Goal: Contribute content

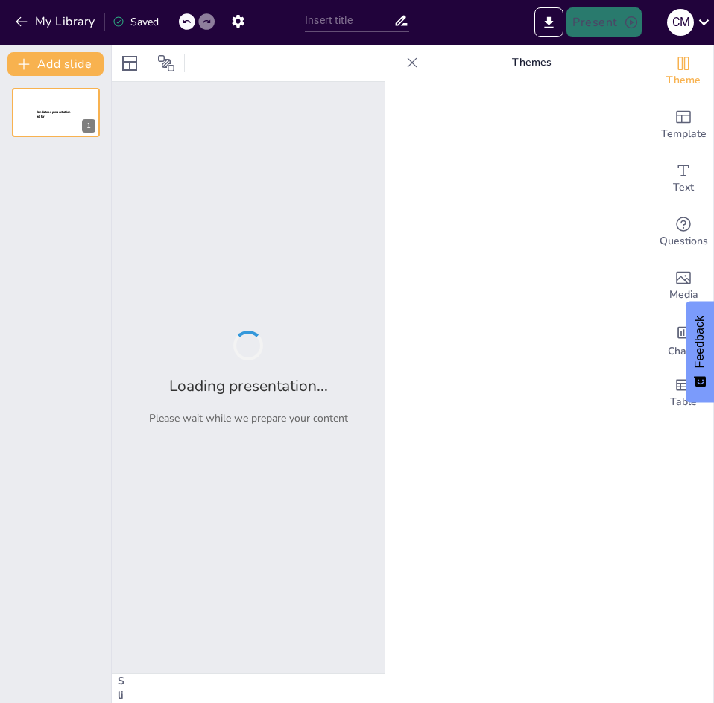
type input "Transformaciones Laborales en [GEOGRAPHIC_DATA]: Línea de Tiempo y Contexto Soc…"
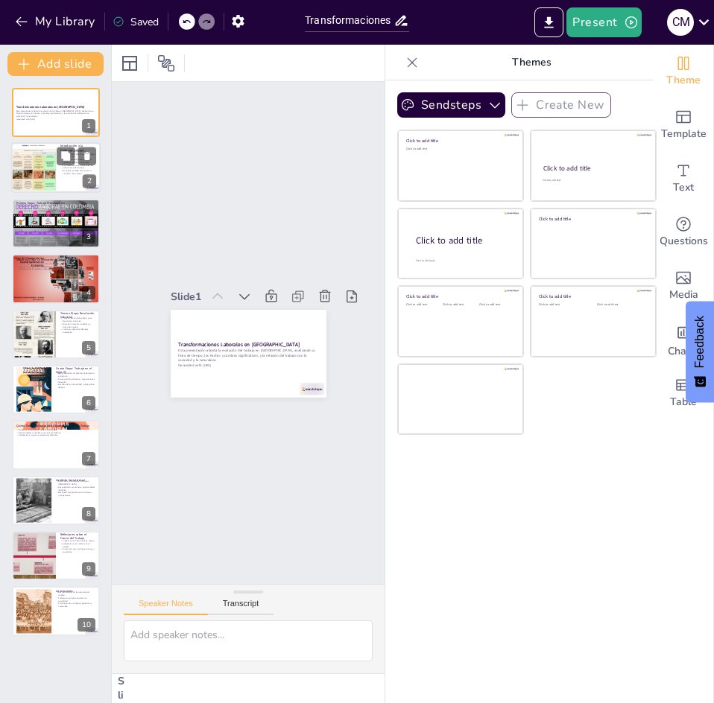
click at [47, 173] on div at bounding box center [34, 168] width 72 height 51
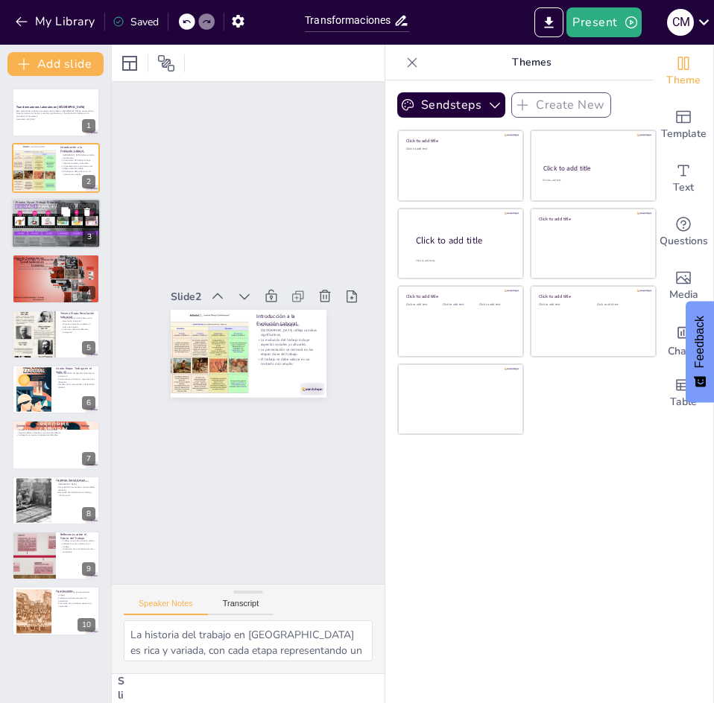
click at [38, 223] on div at bounding box center [55, 223] width 89 height 51
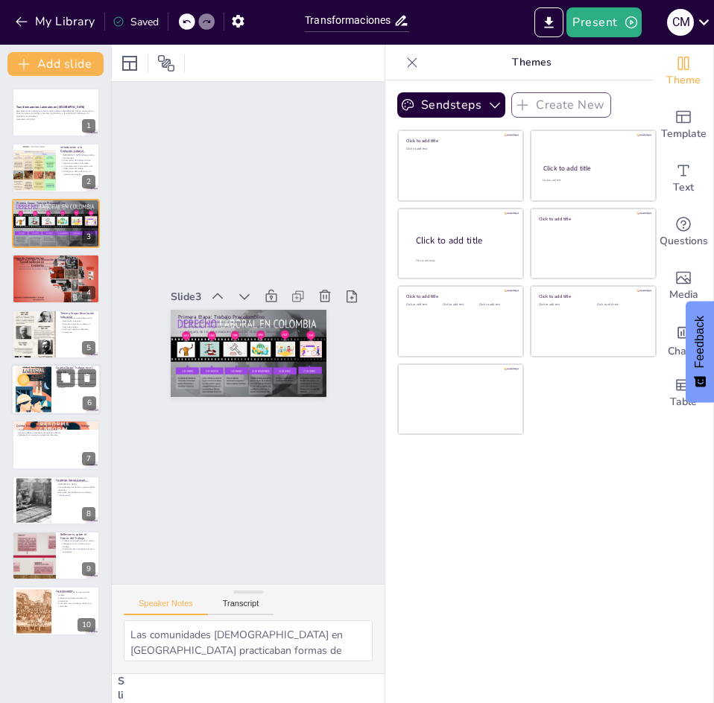
click at [13, 366] on div at bounding box center [55, 389] width 89 height 51
type textarea "La implementación de derechos laborales en el siglo XX representó un avance sig…"
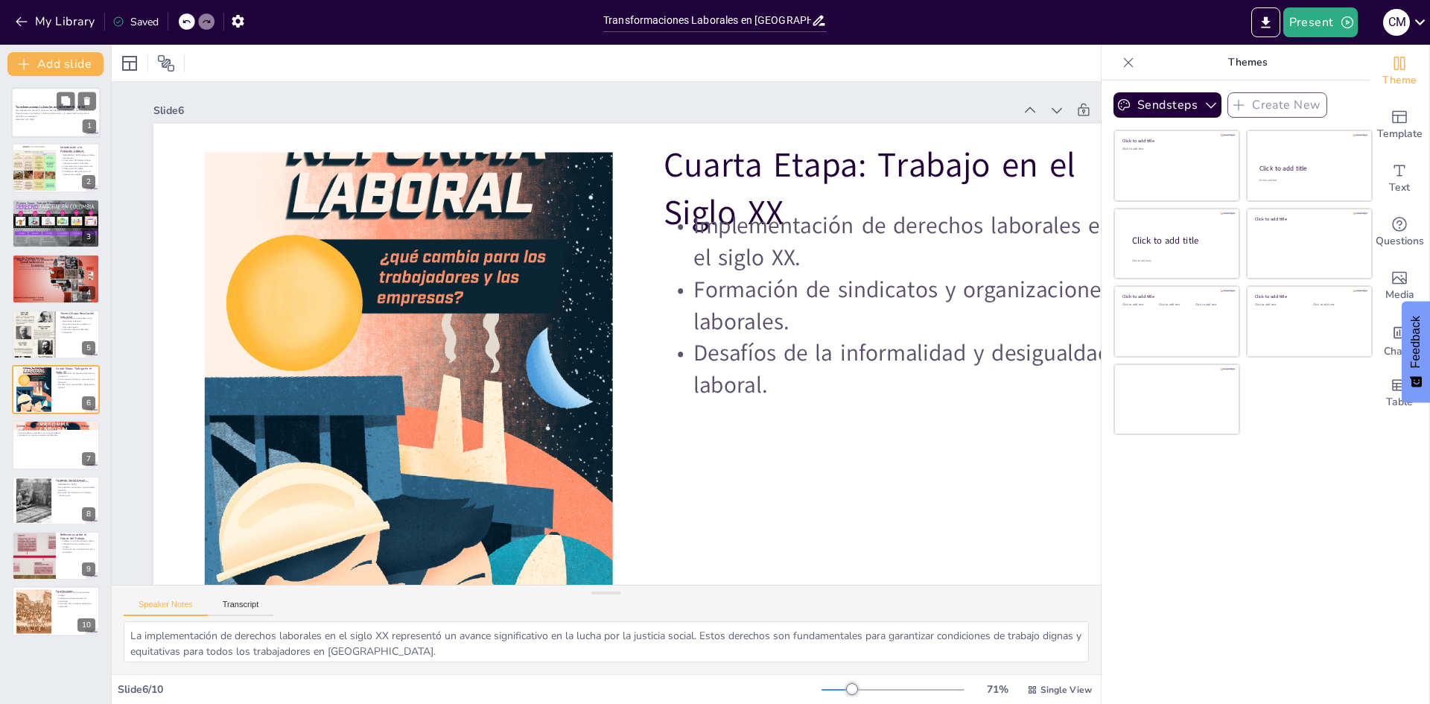
click at [41, 113] on p "Esta presentación aborda la evolución del trabajo en [GEOGRAPHIC_DATA], analiza…" at bounding box center [56, 114] width 80 height 8
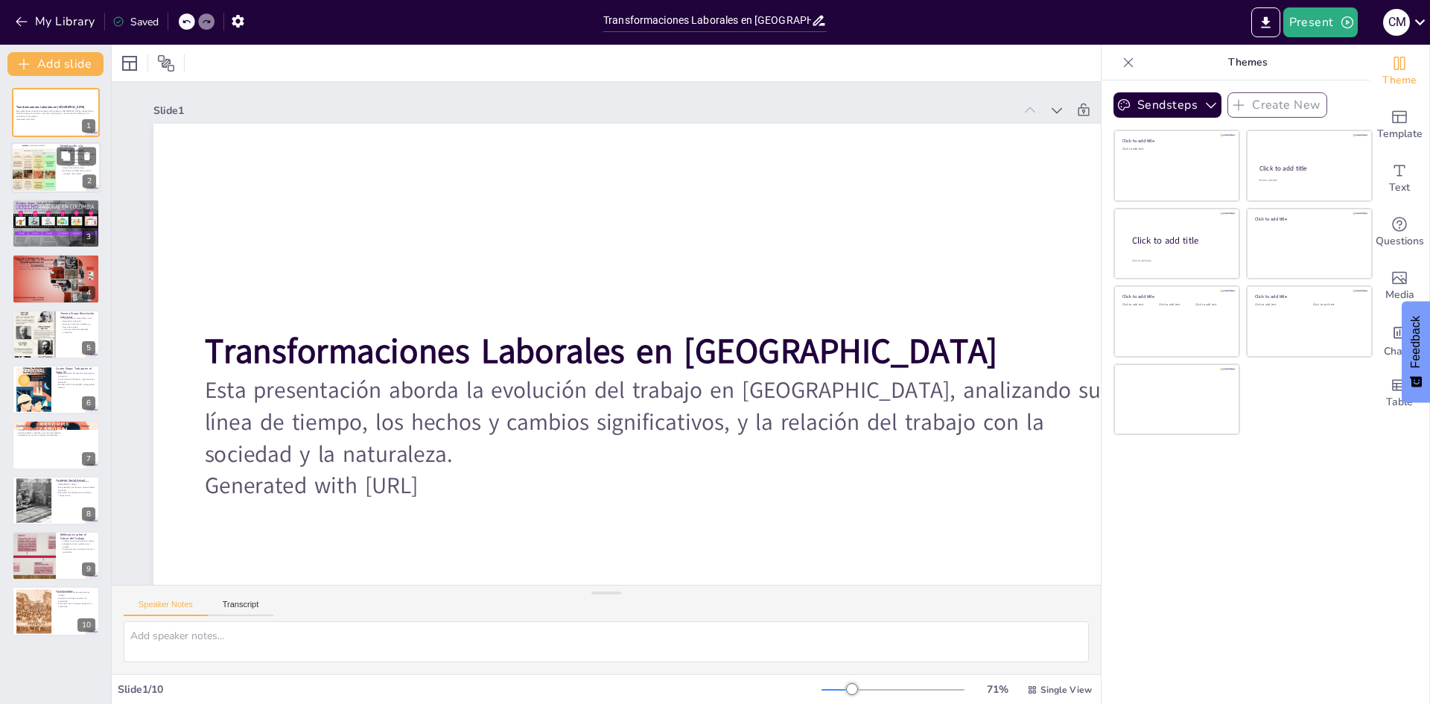
click at [37, 159] on div at bounding box center [34, 168] width 72 height 51
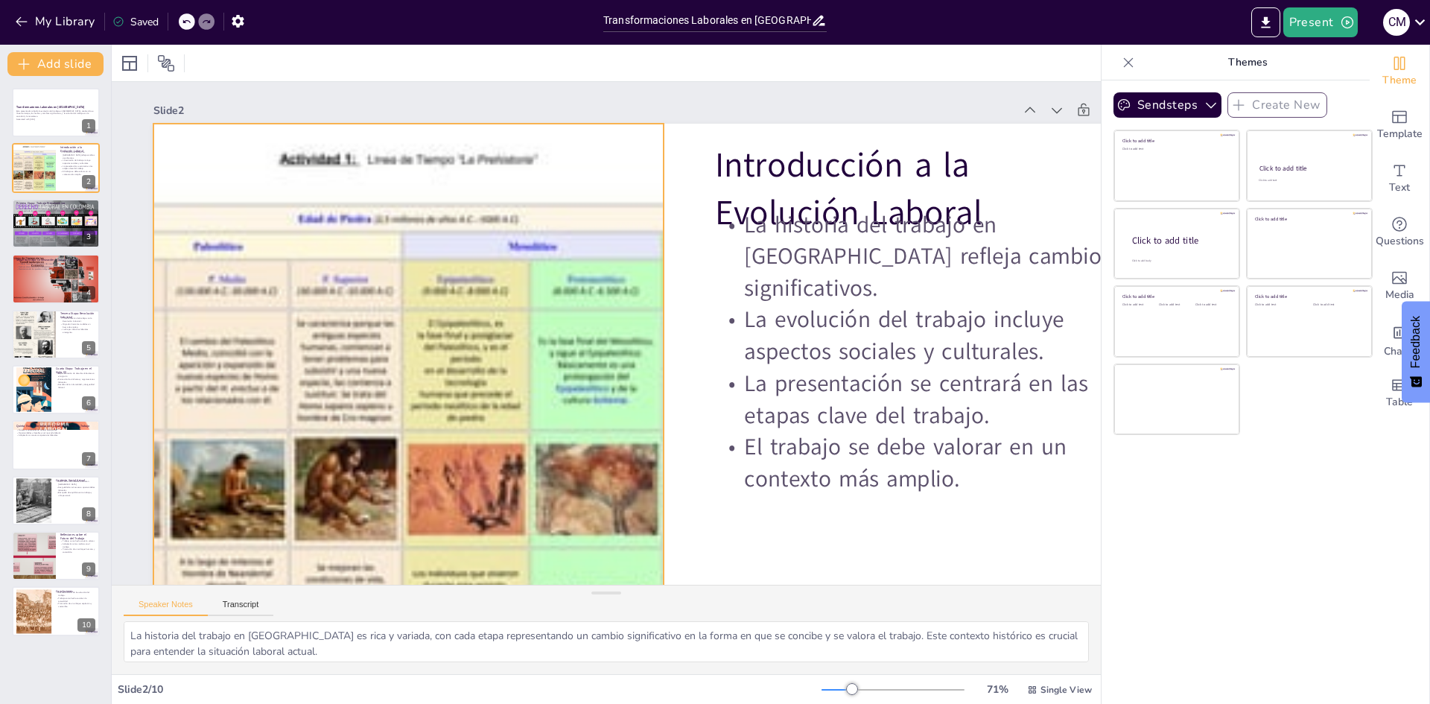
click at [419, 323] on div at bounding box center [620, 545] width 798 height 951
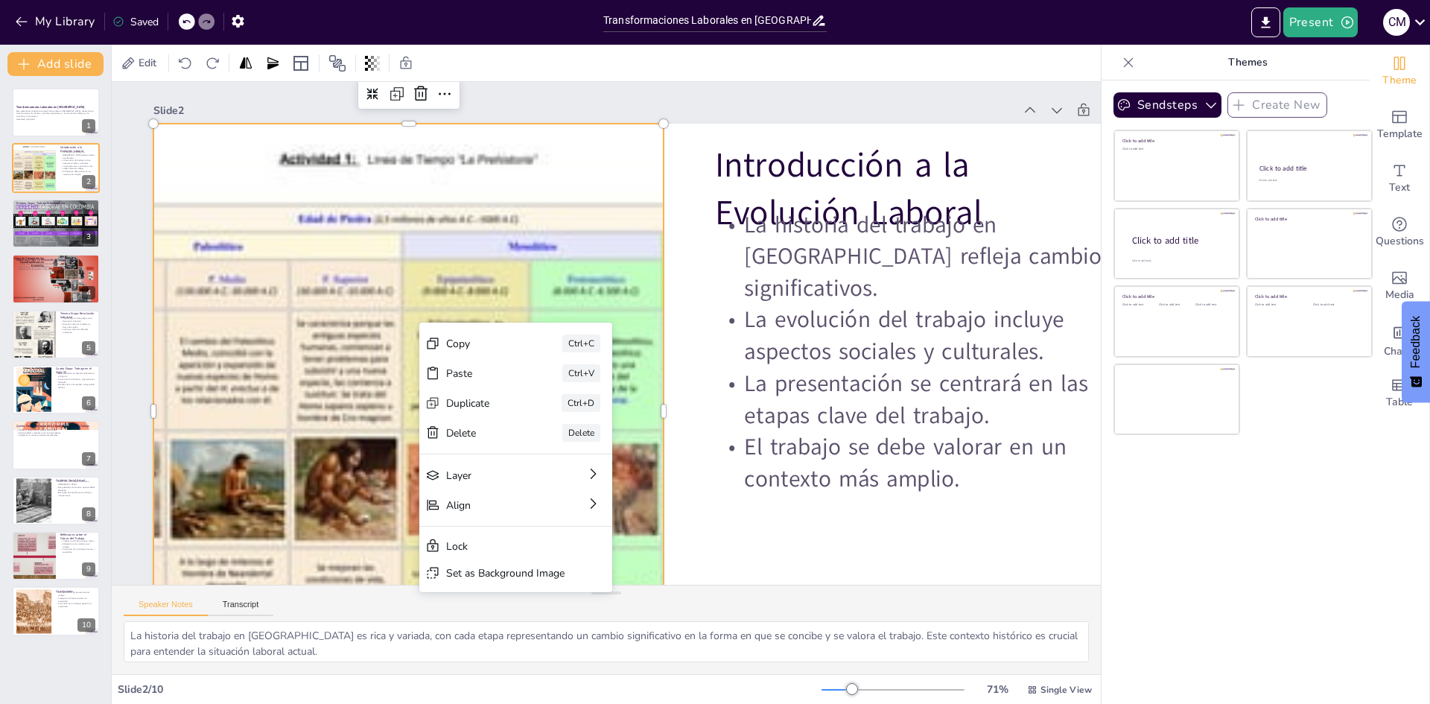
click at [364, 357] on div at bounding box center [409, 411] width 814 height 574
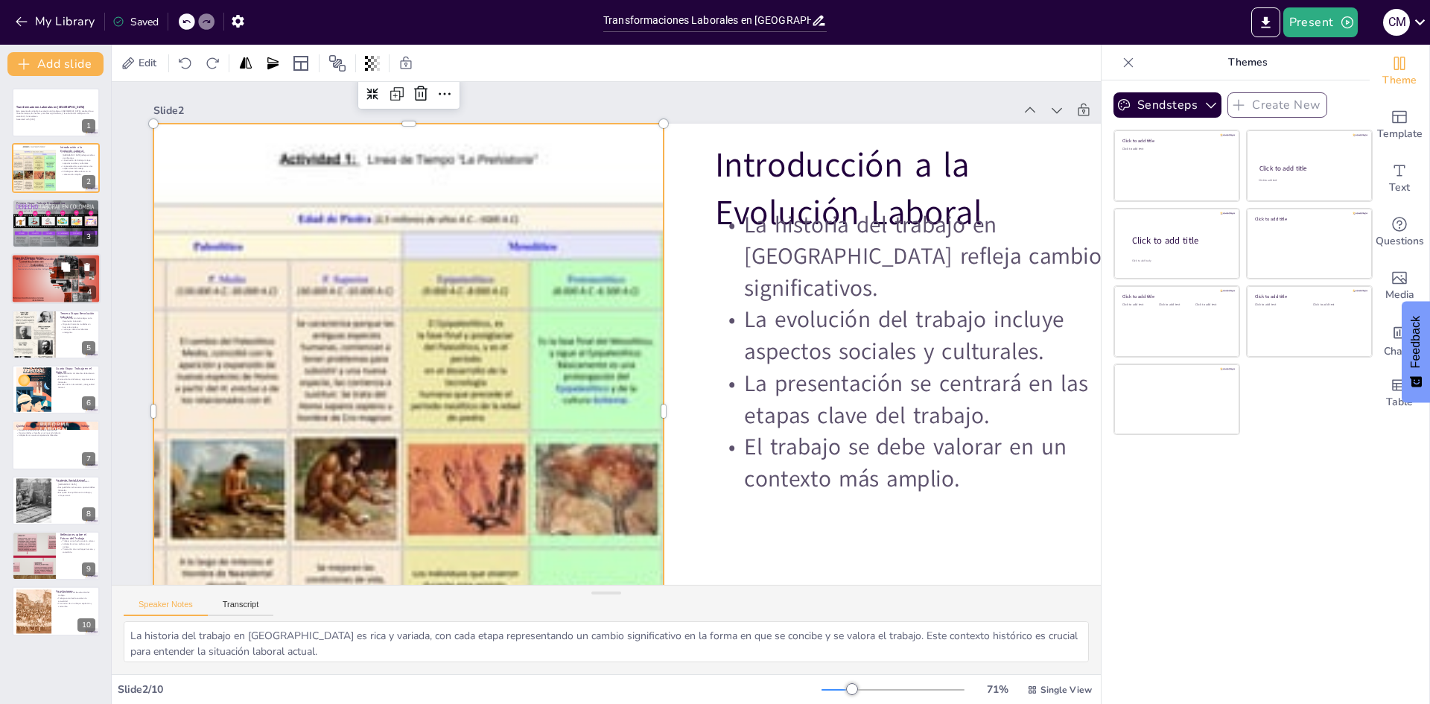
click at [48, 282] on div at bounding box center [55, 278] width 89 height 51
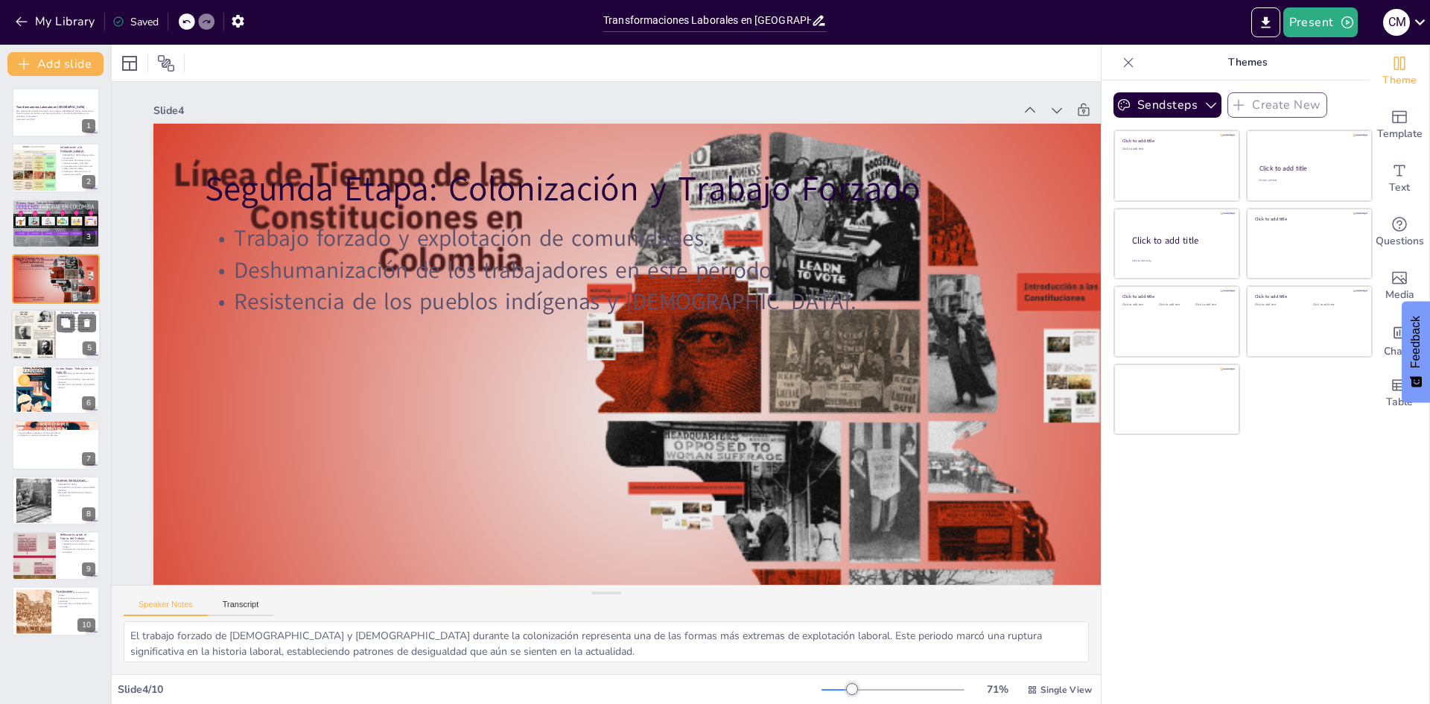
click at [54, 346] on div at bounding box center [33, 334] width 45 height 112
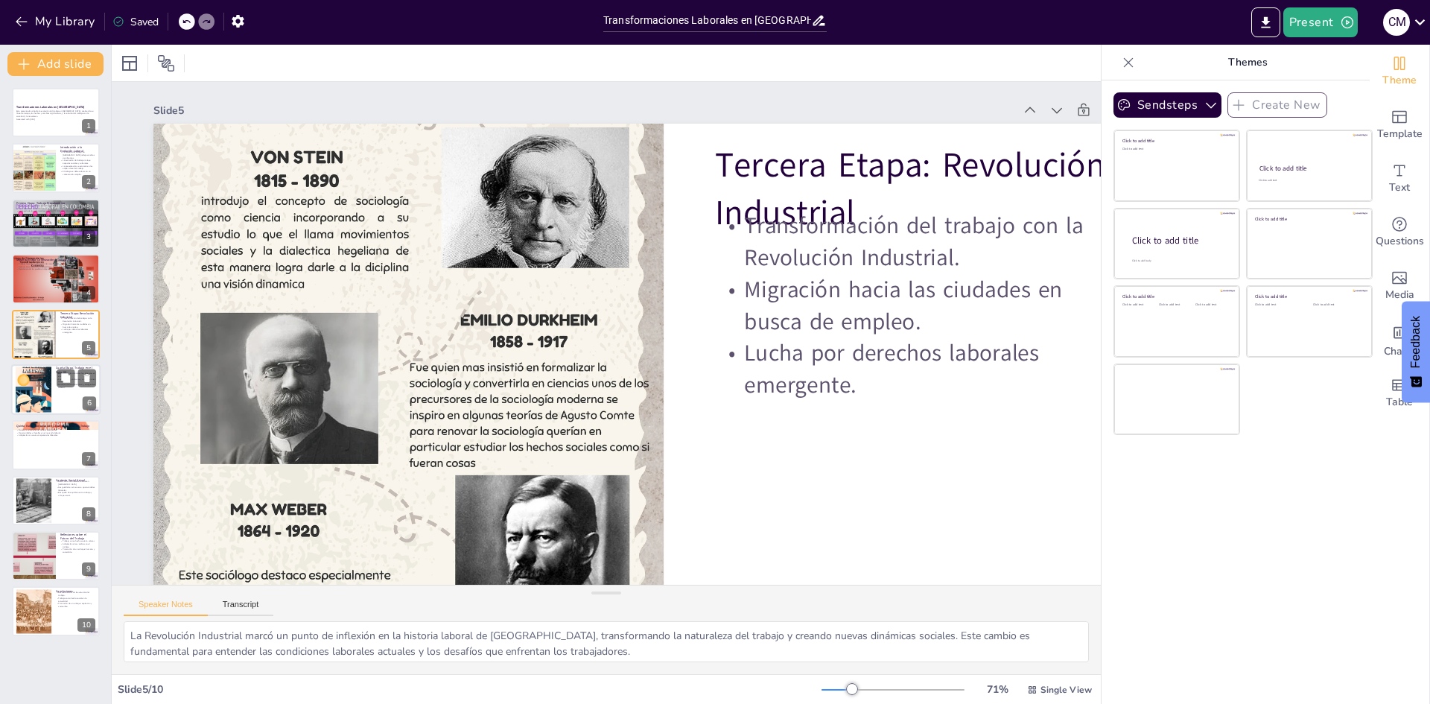
click at [52, 408] on div at bounding box center [55, 389] width 89 height 51
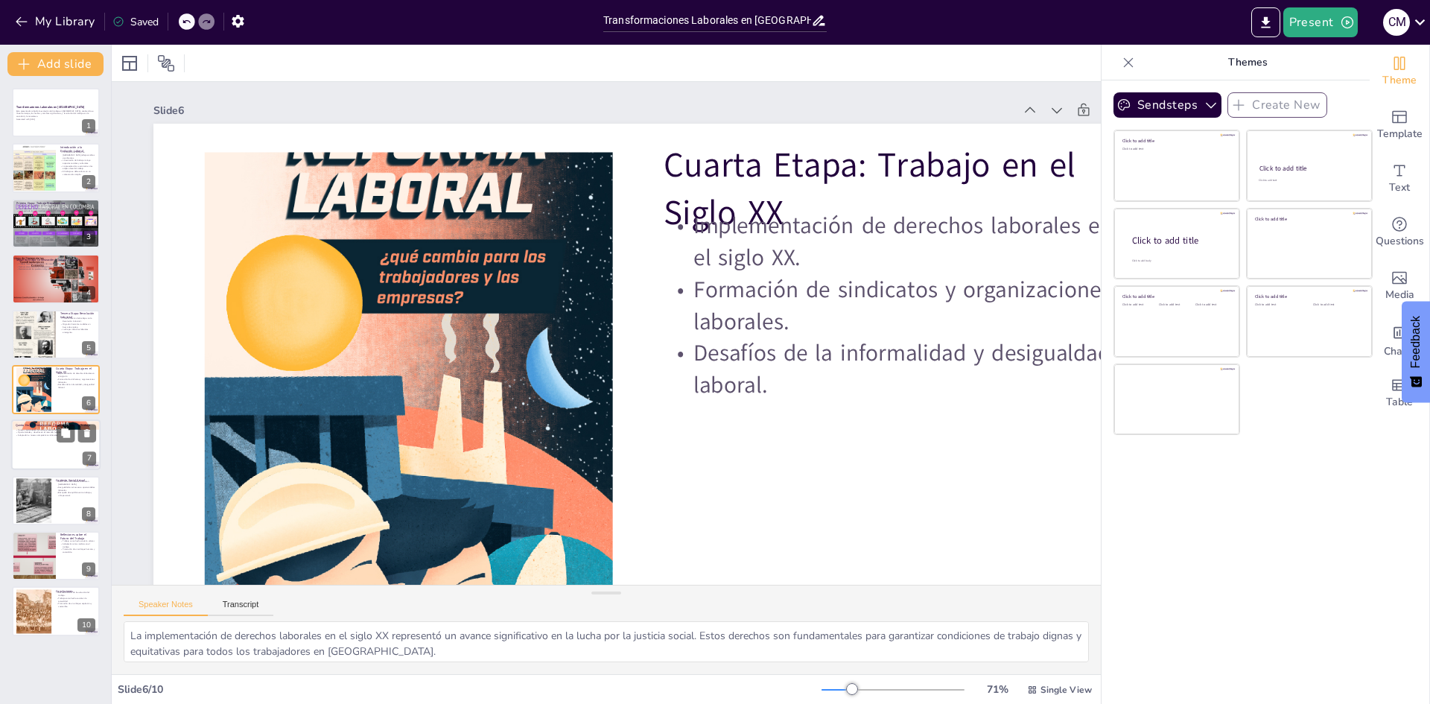
click at [48, 431] on p "Oportunidades y desafíos en el mercado laboral." at bounding box center [56, 432] width 80 height 3
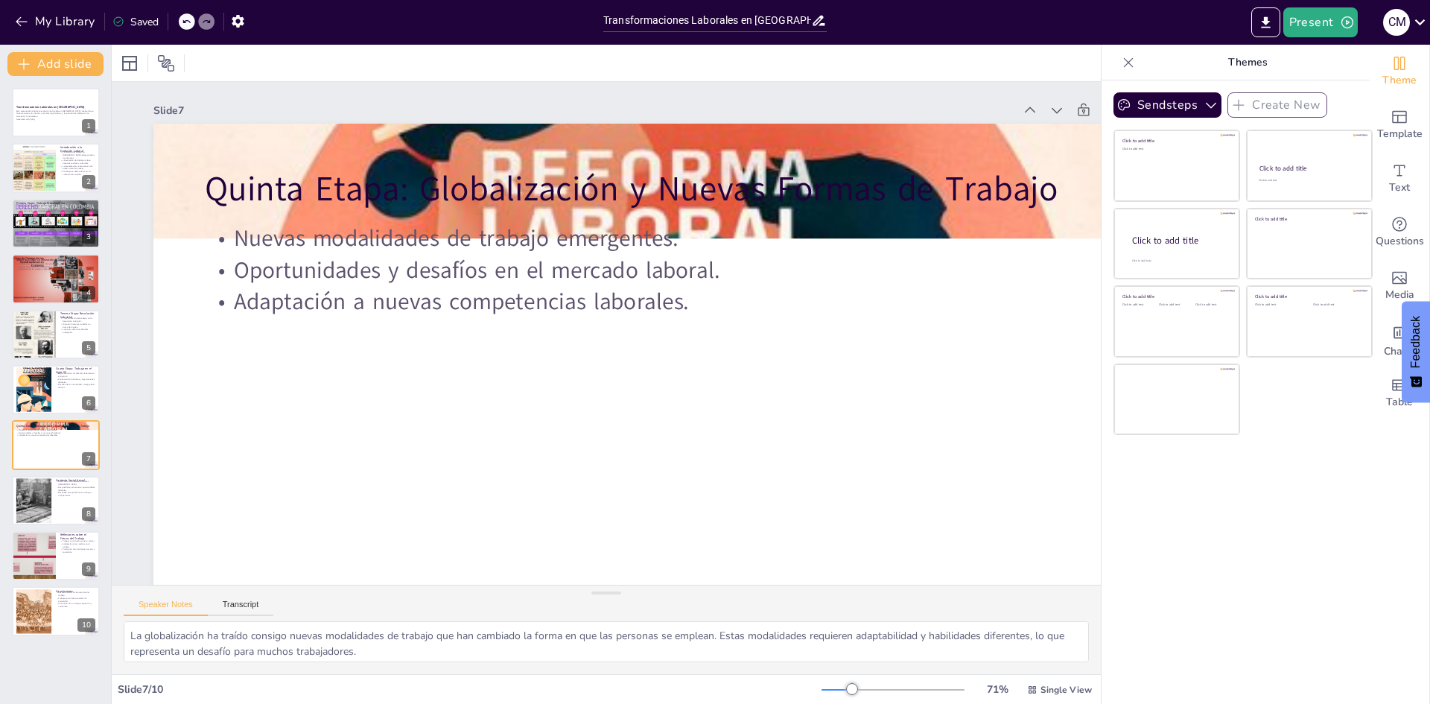
click at [49, 472] on div "Transformaciones Laborales en Colombia Esta presentación aborda la evolución de…" at bounding box center [55, 362] width 111 height 548
click at [45, 496] on div at bounding box center [34, 500] width 102 height 45
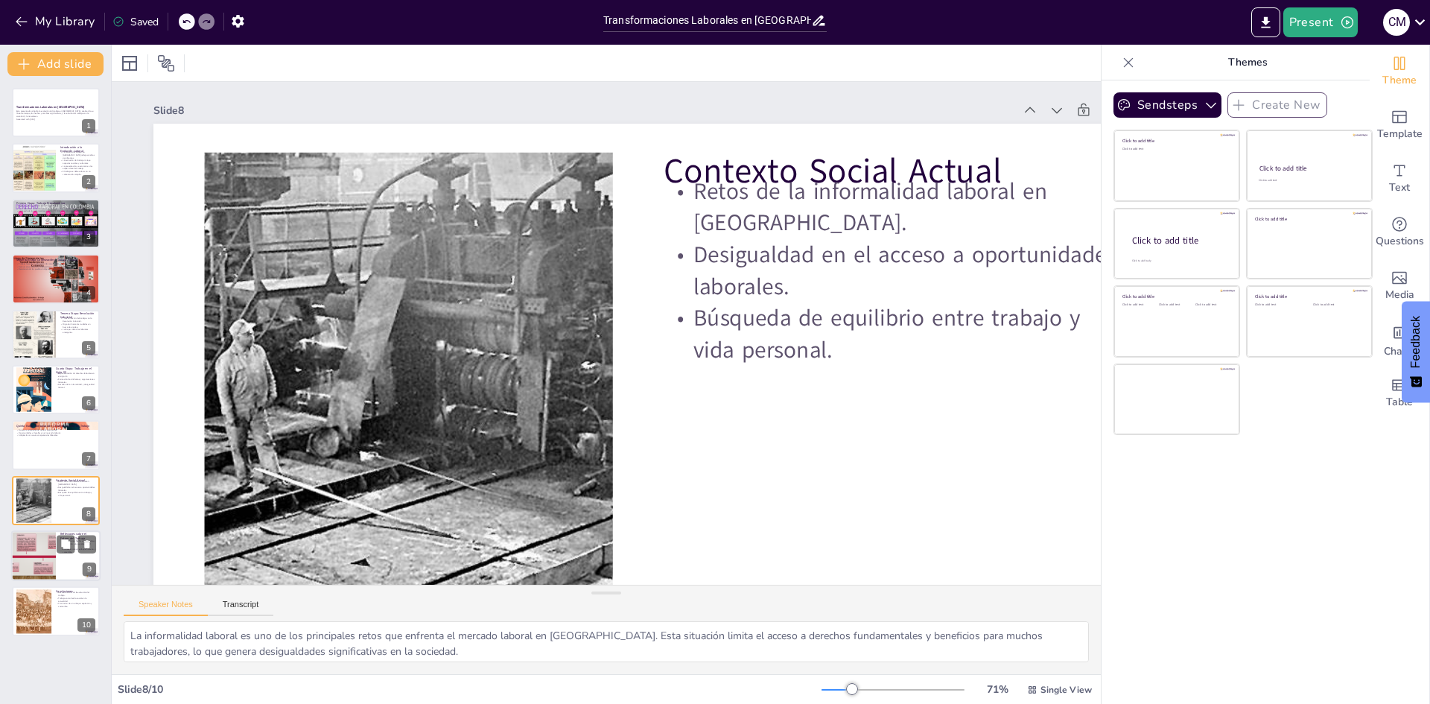
click at [37, 548] on div at bounding box center [33, 555] width 89 height 51
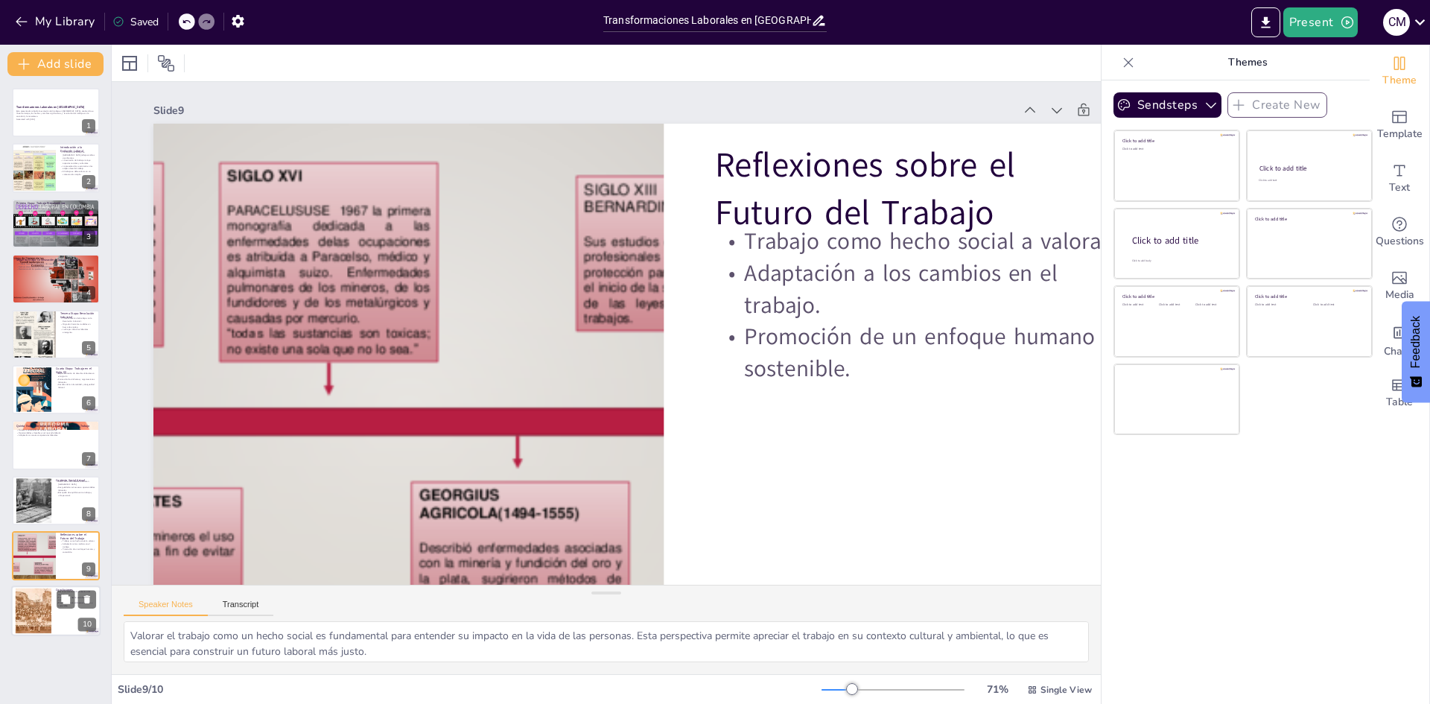
click at [48, 606] on div at bounding box center [33, 611] width 60 height 45
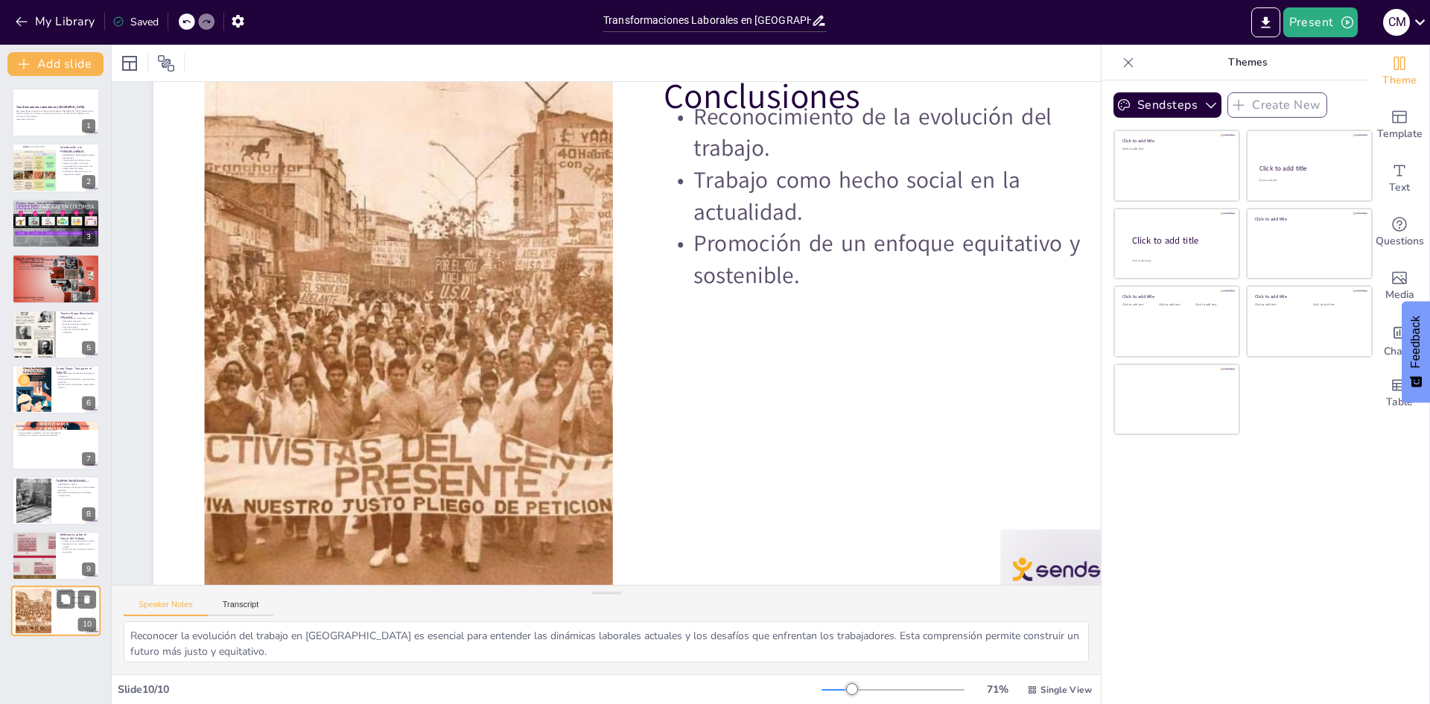
scroll to position [77, 0]
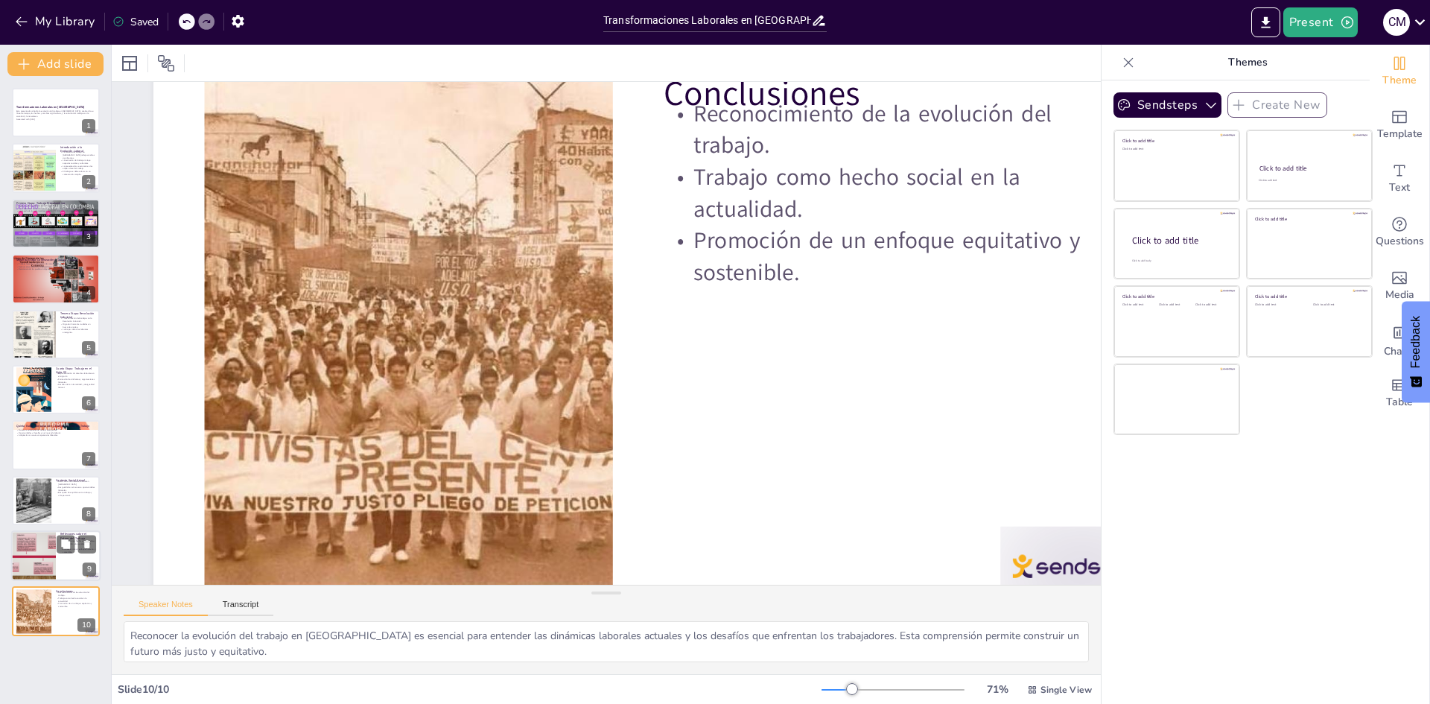
click at [42, 563] on div at bounding box center [33, 555] width 89 height 51
type textarea "Valorar el trabajo como un hecho social es fundamental para entender su impacto…"
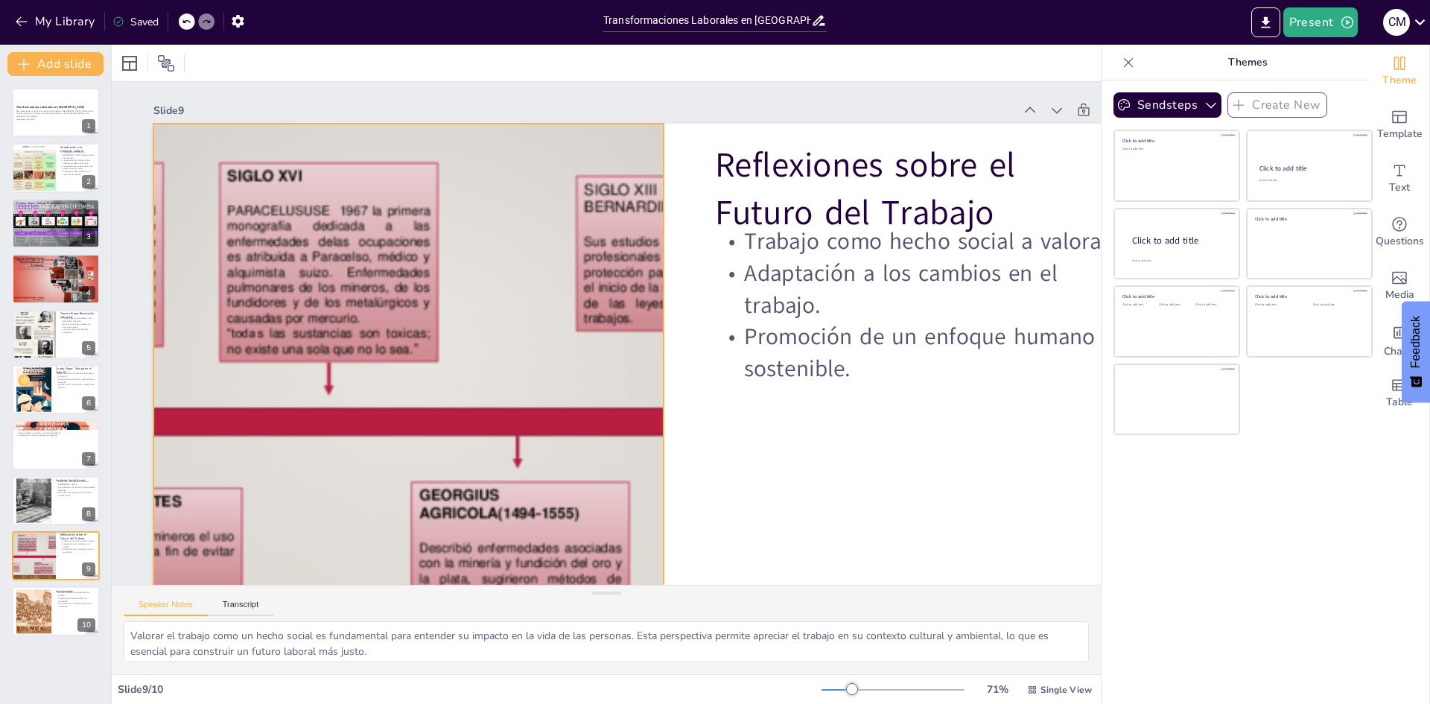
click at [323, 376] on div at bounding box center [401, 279] width 1162 height 1064
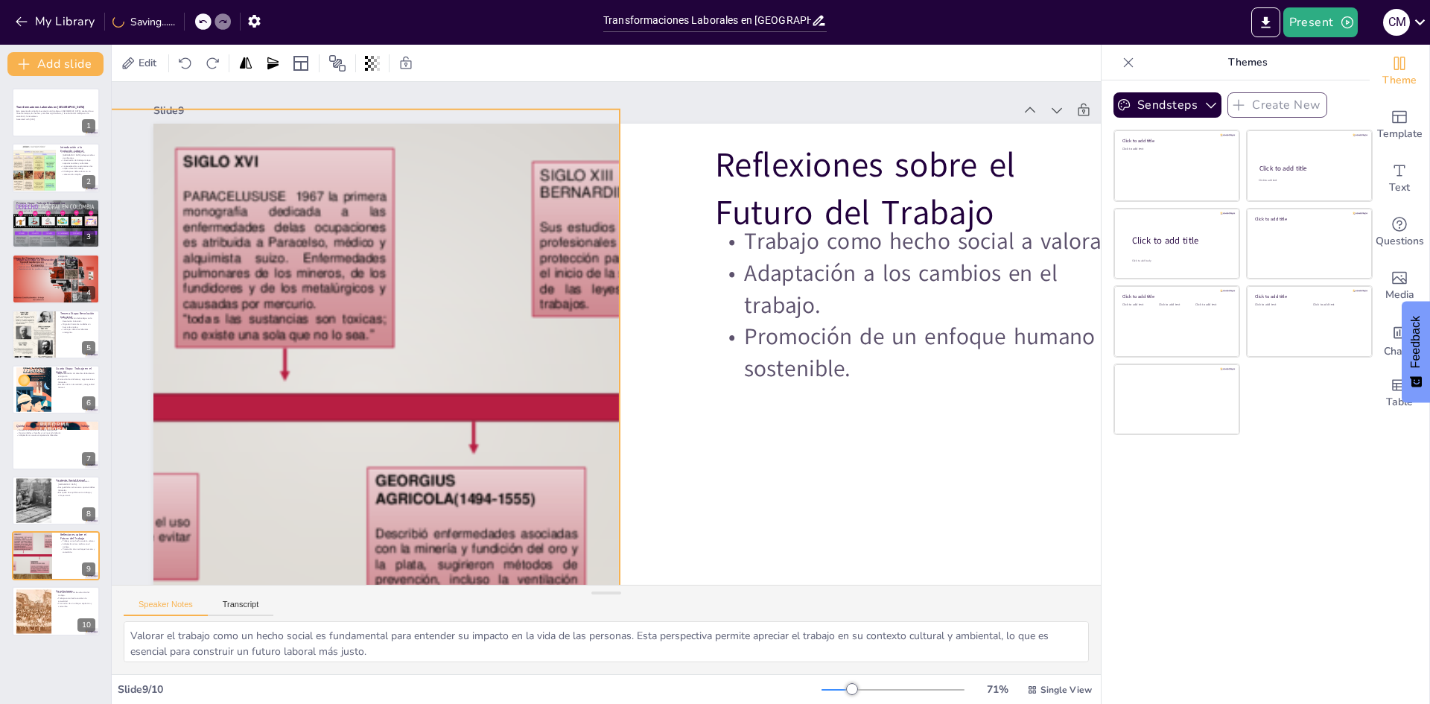
drag, startPoint x: 660, startPoint y: 413, endPoint x: 615, endPoint y: 400, distance: 46.7
click at [615, 400] on div at bounding box center [365, 397] width 1020 height 574
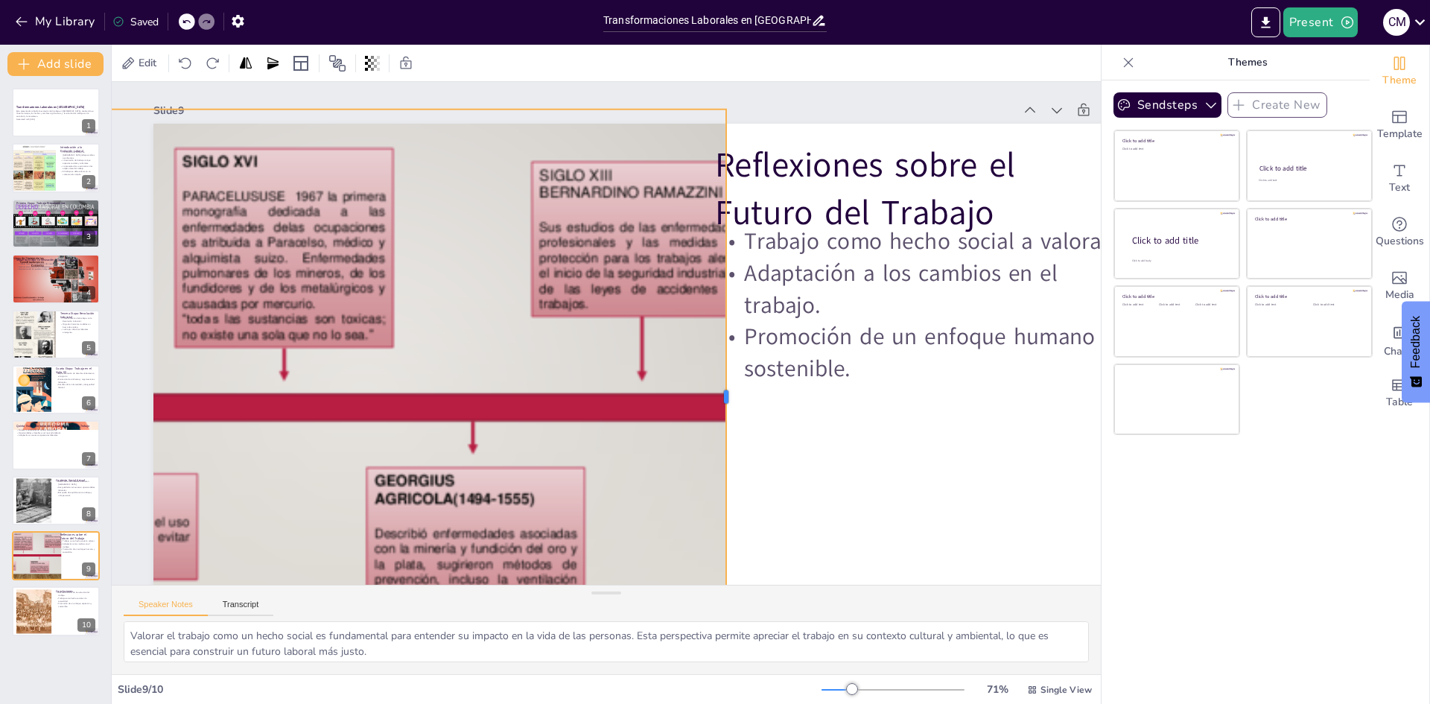
drag, startPoint x: 620, startPoint y: 393, endPoint x: 670, endPoint y: 413, distance: 53.8
click at [713, 396] on div at bounding box center [629, 472] width 472 height 347
click at [378, 513] on div at bounding box center [569, 86] width 678 height 1074
click at [713, 571] on div "Sendsteps Create New Click to add title Click to add text Click to add title Cl…" at bounding box center [1236, 392] width 268 height 624
click at [713, 27] on button "Present" at bounding box center [1321, 22] width 75 height 30
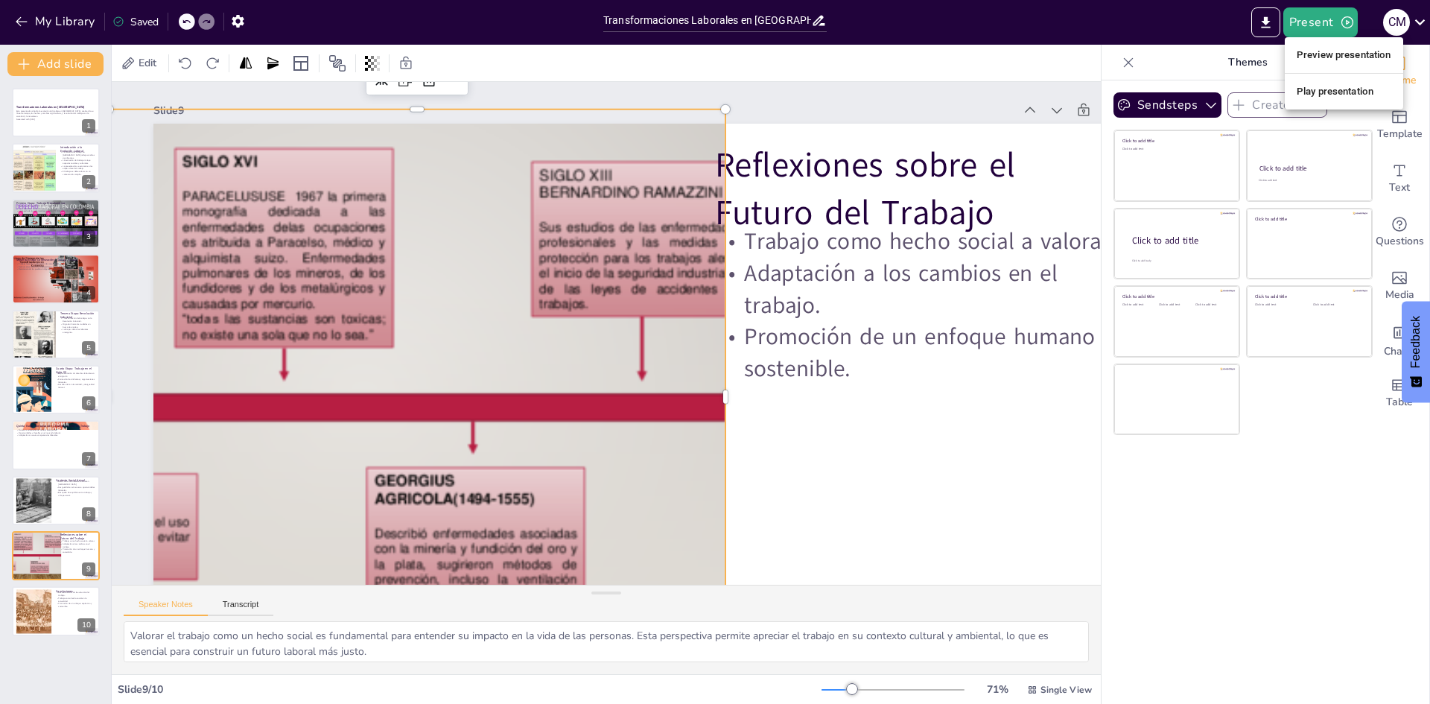
click at [713, 54] on li "Preview presentation" at bounding box center [1344, 55] width 118 height 24
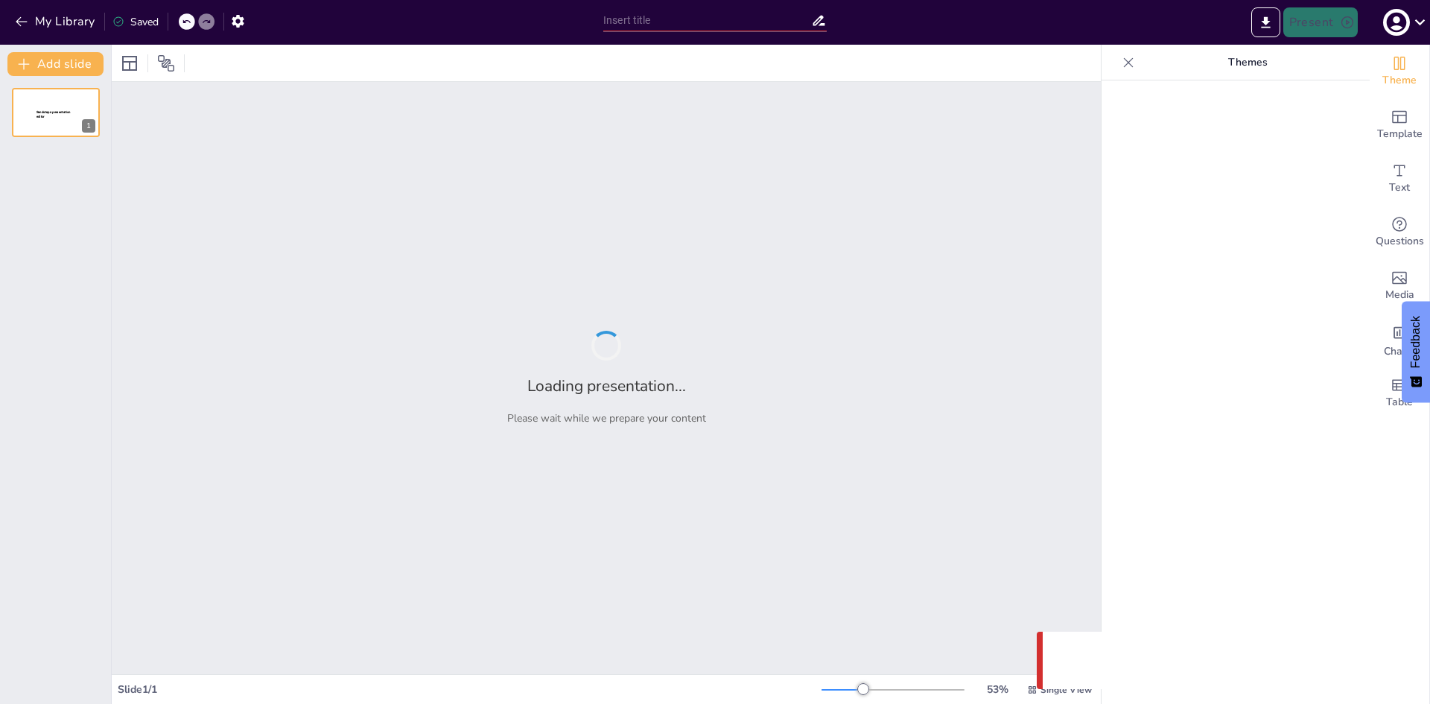
type input "Transformaciones Laborales en [GEOGRAPHIC_DATA]: Línea de Tiempo y Contexto Soc…"
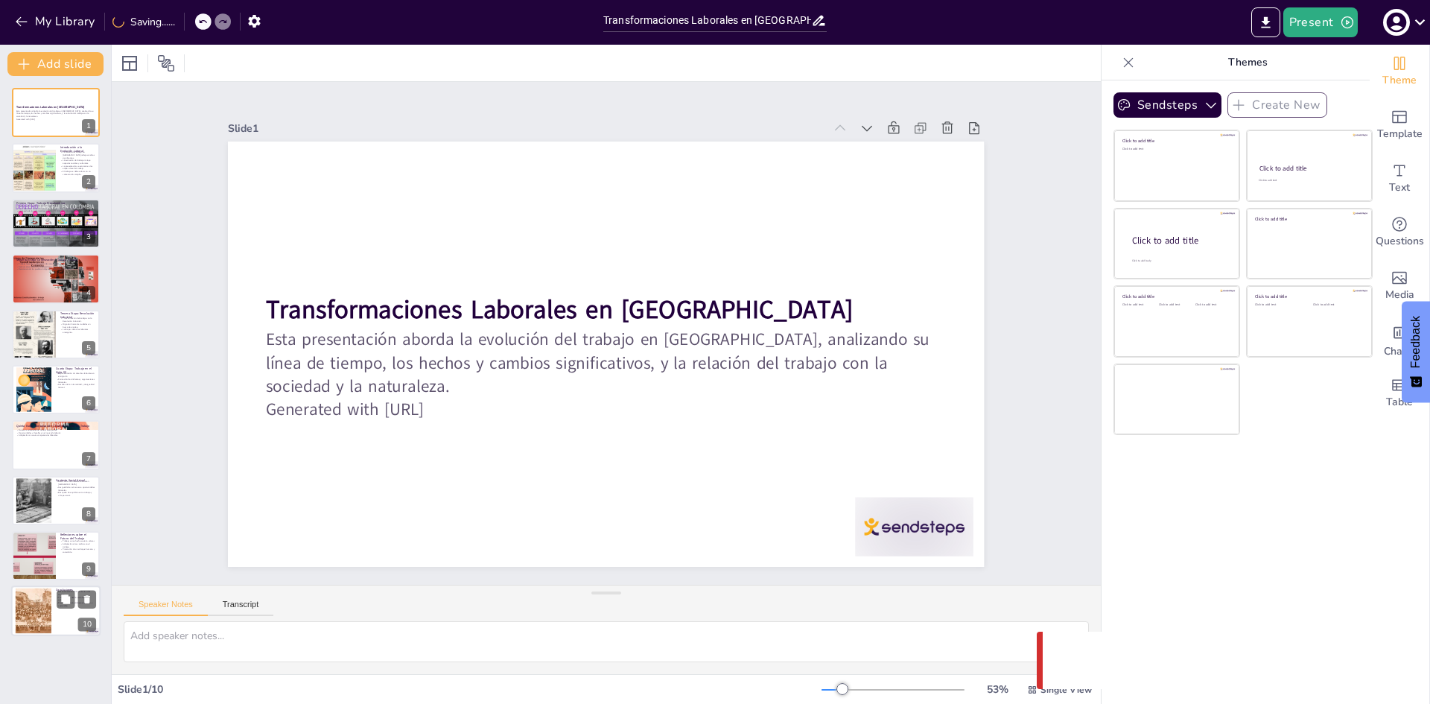
click at [34, 627] on div at bounding box center [33, 611] width 60 height 45
type textarea "Reconocer la evolución del trabajo en [GEOGRAPHIC_DATA] es esencial para entend…"
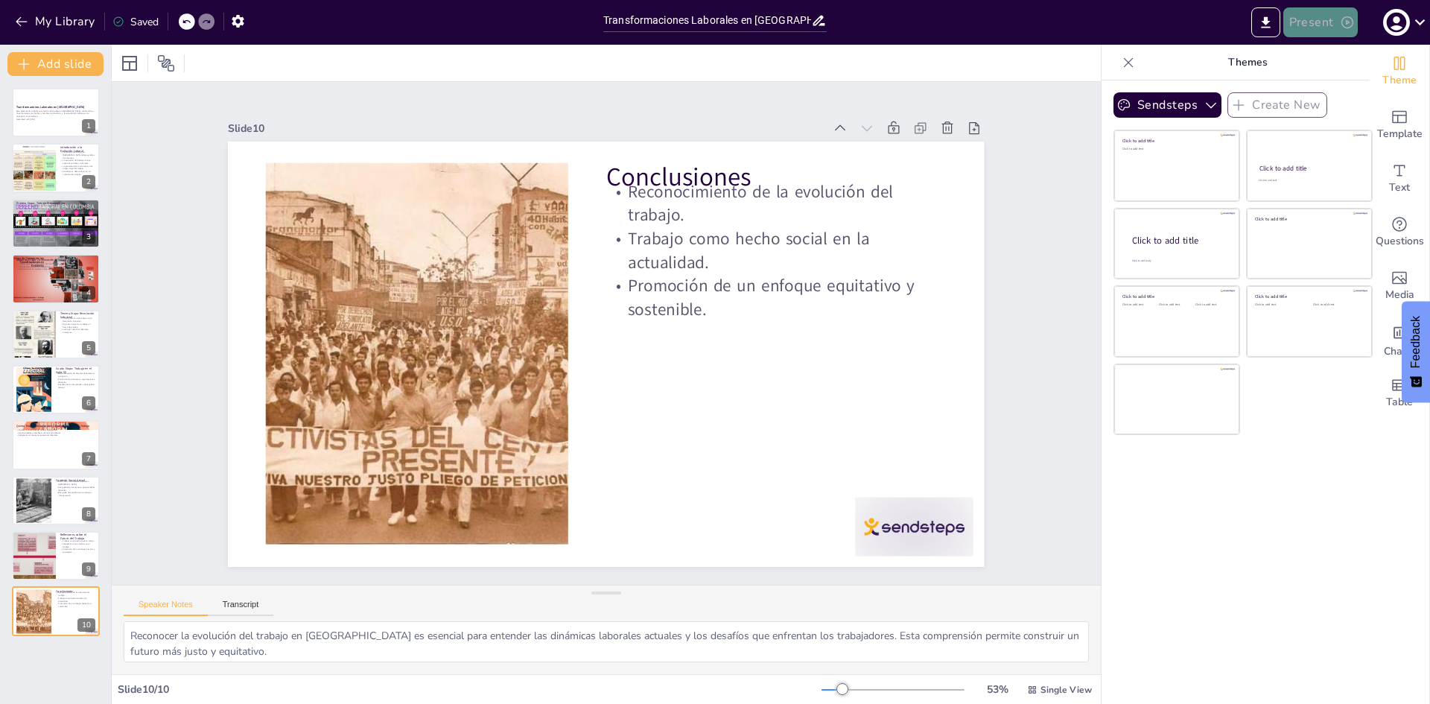
click at [1302, 13] on button "Present" at bounding box center [1321, 22] width 75 height 30
click at [1330, 94] on li "Play presentation" at bounding box center [1344, 92] width 118 height 24
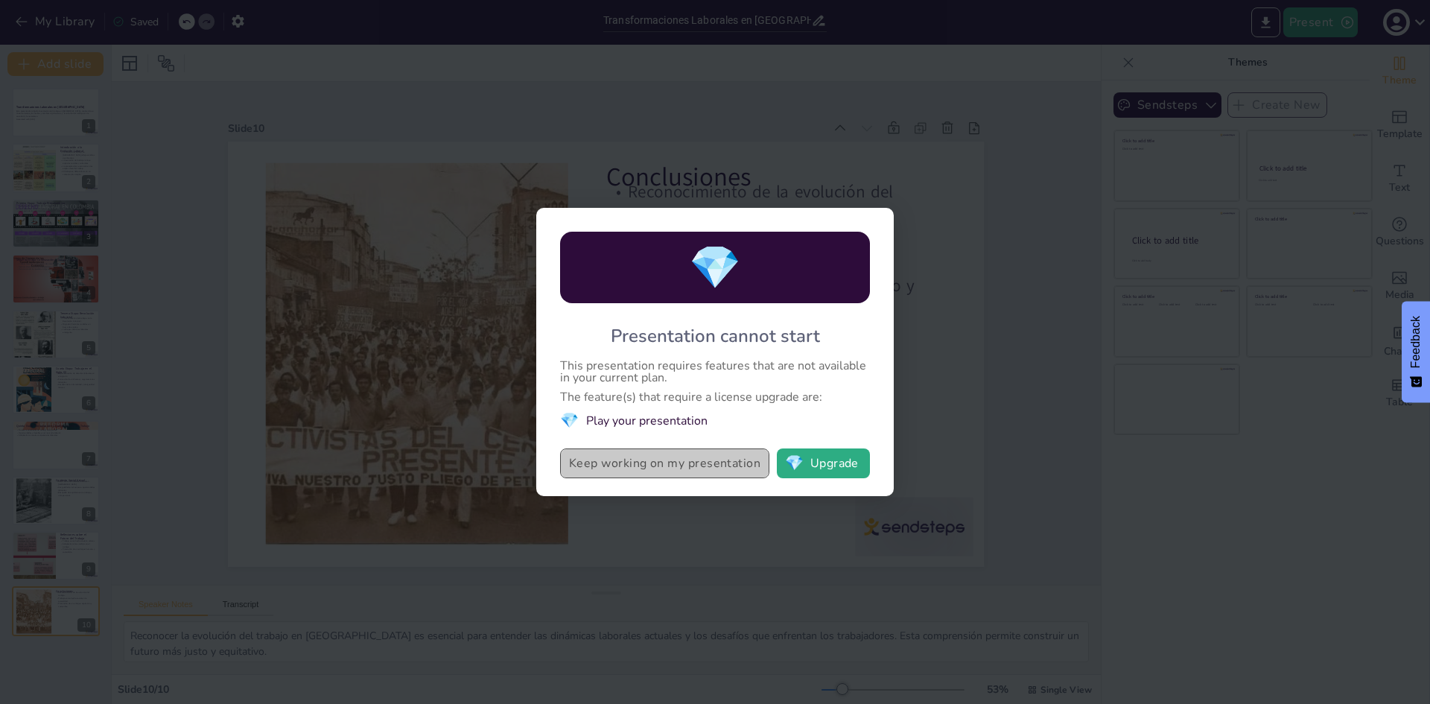
click at [706, 465] on button "Keep working on my presentation" at bounding box center [664, 464] width 209 height 30
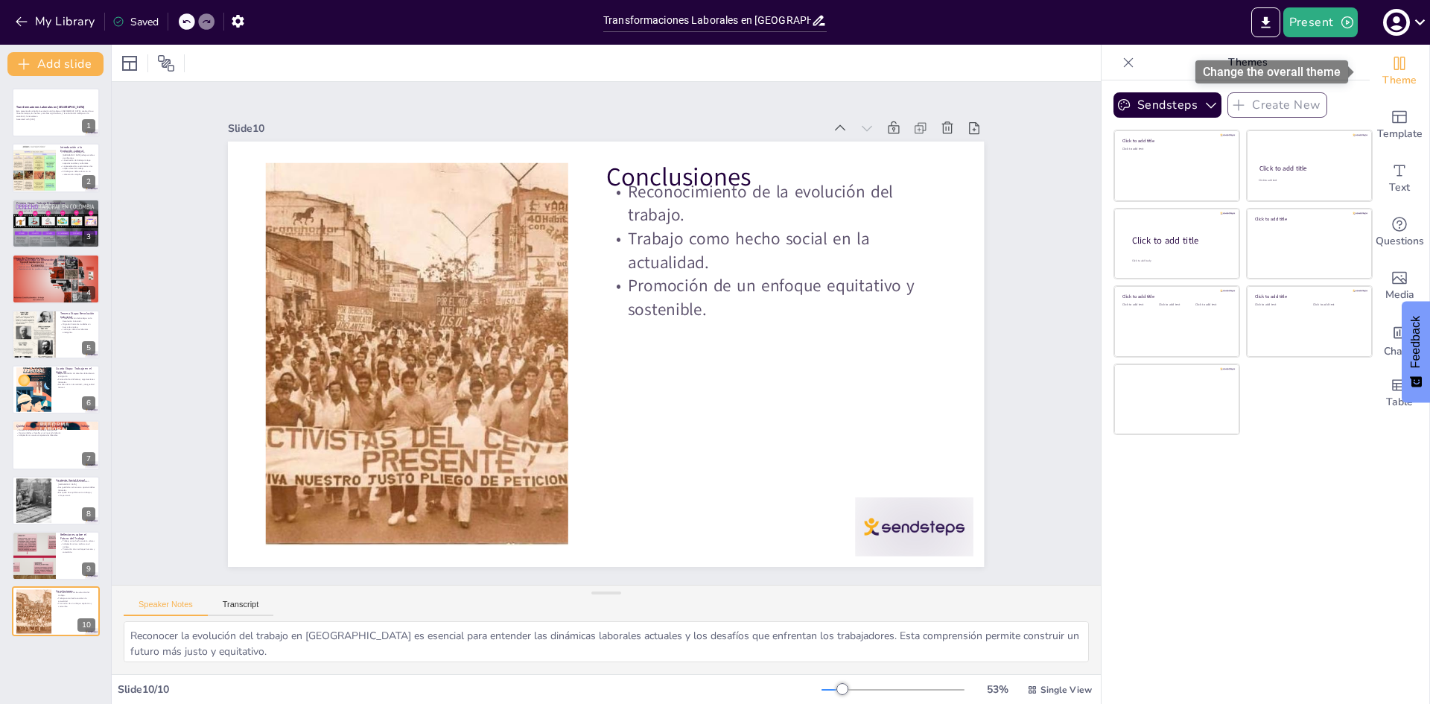
click at [1395, 62] on icon "Change the overall theme" at bounding box center [1400, 63] width 11 height 13
